Goal: Task Accomplishment & Management: Manage account settings

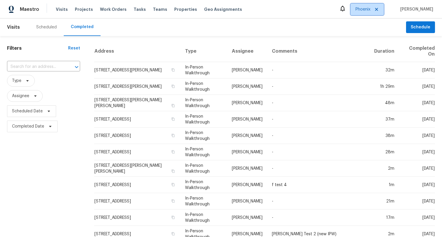
click at [365, 8] on span "Phoenix" at bounding box center [363, 9] width 15 height 6
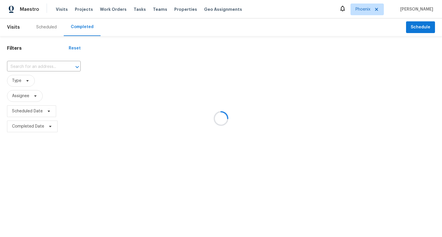
click at [364, 11] on div at bounding box center [221, 118] width 442 height 237
click at [287, 9] on div at bounding box center [221, 118] width 442 height 237
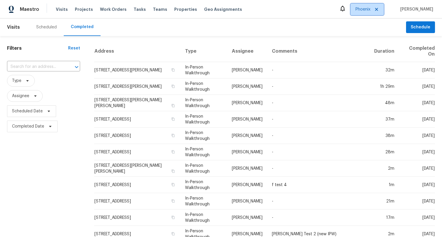
click at [358, 9] on span "Phoenix" at bounding box center [363, 9] width 15 height 6
click at [281, 14] on div "Maestro Visits Projects Work Orders Tasks Teams Properties Geo Assignments Phoe…" at bounding box center [221, 9] width 442 height 18
click at [372, 9] on span "Phoenix" at bounding box center [367, 10] width 33 height 12
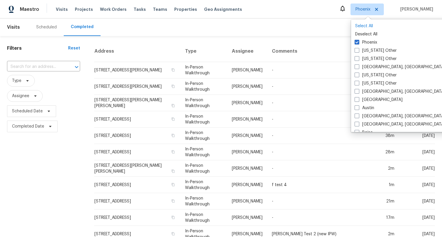
click at [365, 27] on p "Select All" at bounding box center [411, 26] width 113 height 6
checkbox input "true"
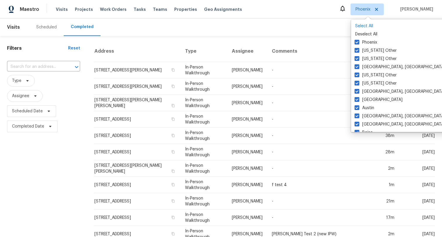
checkbox input "true"
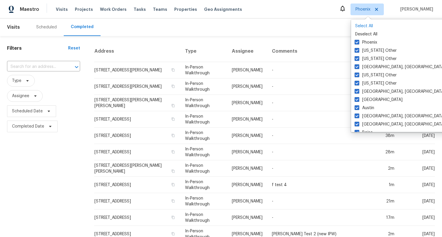
checkbox input "true"
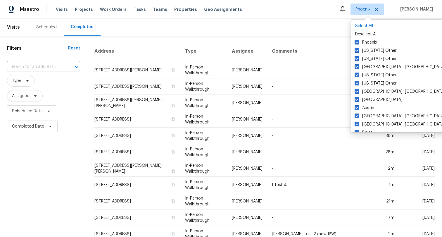
checkbox input "true"
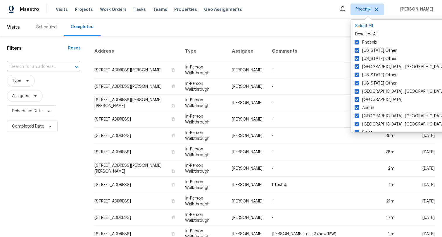
checkbox input "true"
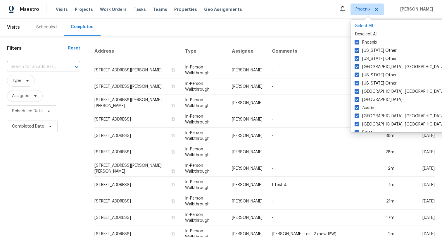
checkbox input "true"
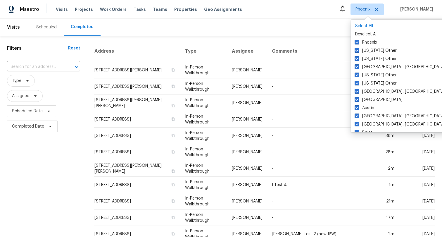
checkbox input "true"
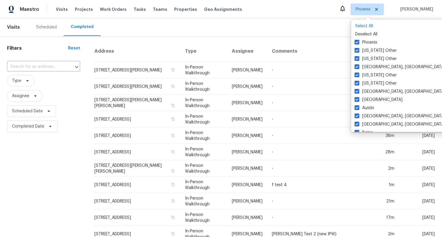
checkbox input "true"
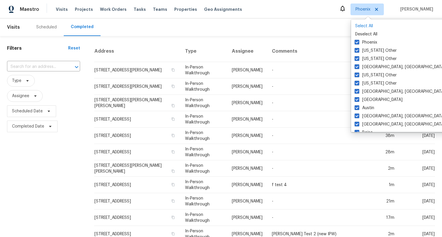
checkbox input "true"
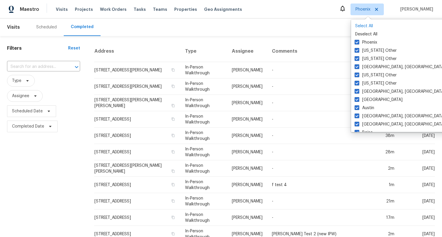
checkbox input "true"
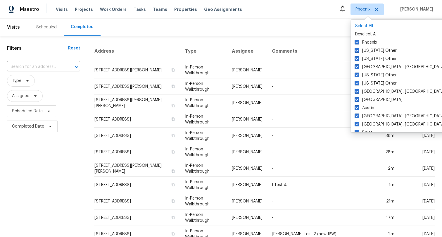
checkbox input "true"
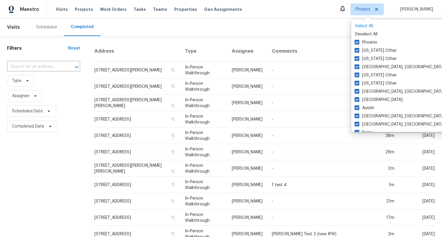
checkbox input "true"
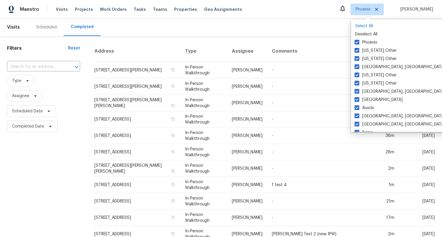
checkbox input "true"
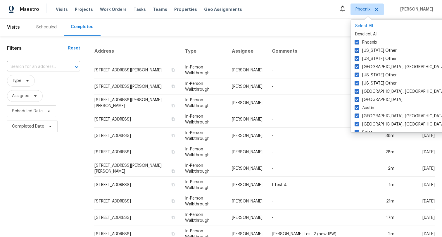
checkbox input "true"
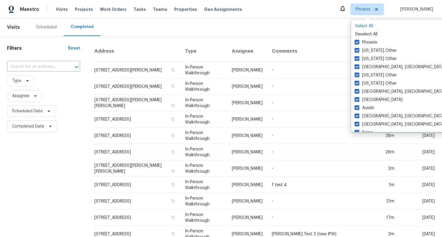
checkbox input "true"
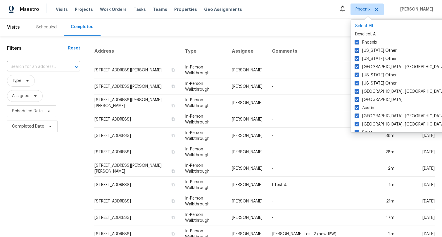
checkbox input "true"
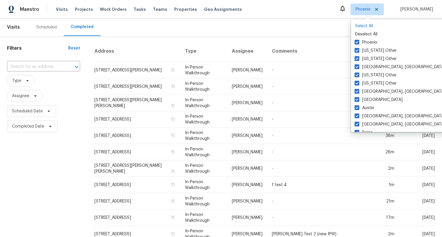
checkbox input "true"
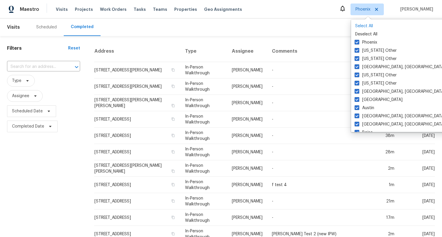
checkbox input "true"
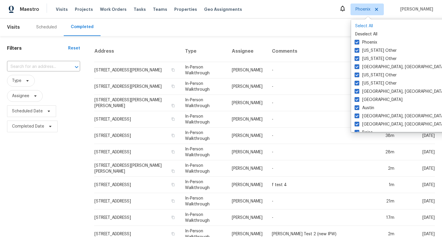
checkbox input "true"
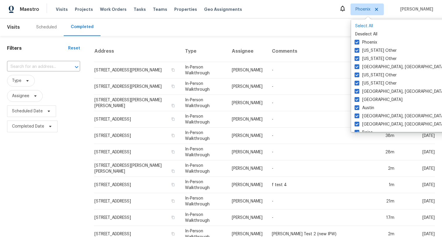
checkbox input "true"
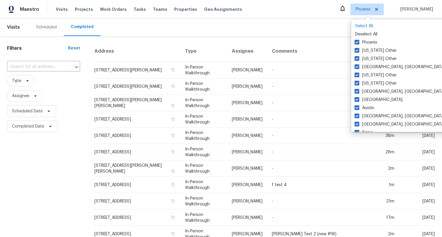
checkbox input "true"
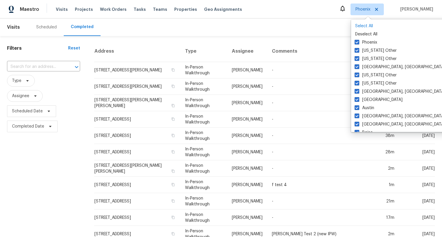
checkbox input "true"
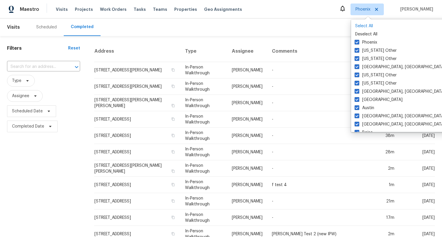
checkbox input "true"
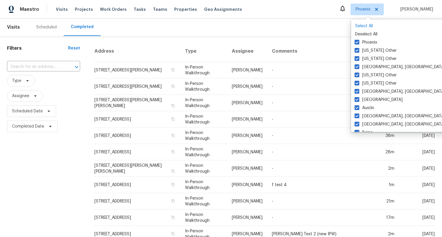
checkbox input "true"
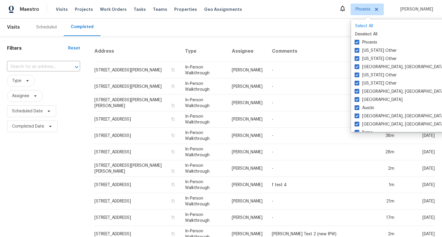
checkbox input "true"
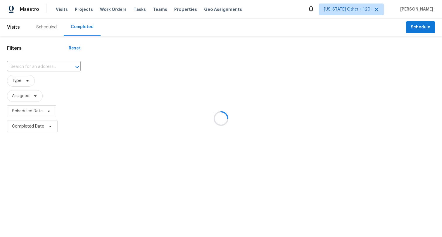
click at [269, 10] on div at bounding box center [221, 118] width 442 height 237
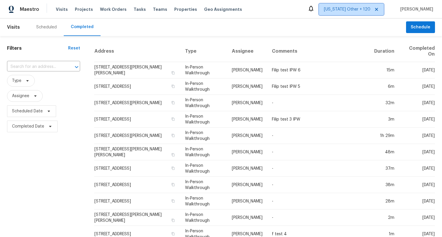
click at [344, 8] on span "[US_STATE] Other + 120" at bounding box center [347, 9] width 46 height 6
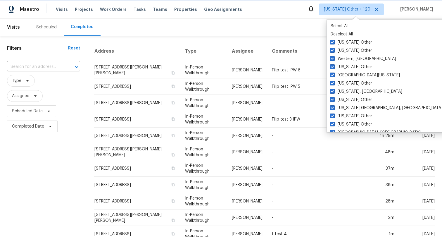
click at [344, 8] on span "[US_STATE] Other + 120" at bounding box center [347, 9] width 46 height 6
